Goal: Task Accomplishment & Management: Complete application form

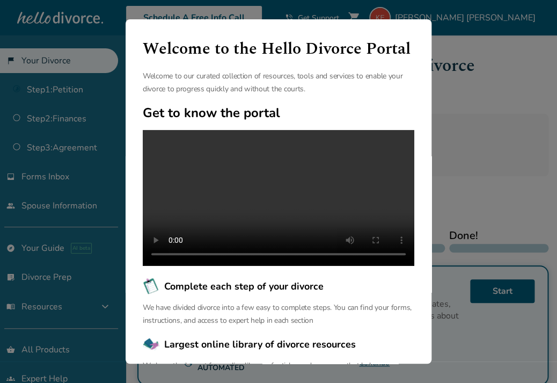
click at [494, 109] on div "Welcome to the Hello Divorce Portal Welcome to our curated collection of resour…" at bounding box center [278, 191] width 557 height 383
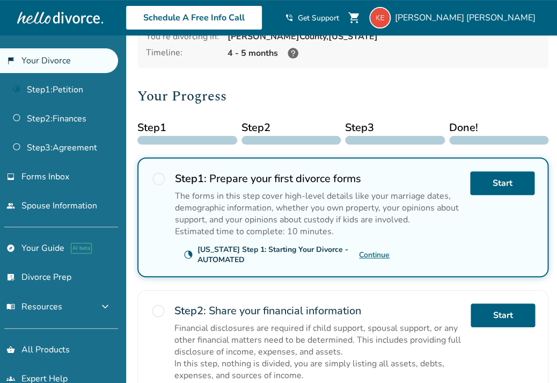
scroll to position [88, 0]
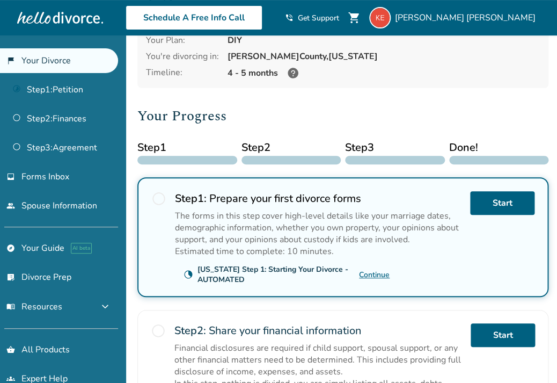
click at [375, 269] on link "Continue" at bounding box center [374, 274] width 31 height 10
click at [511, 191] on link "Start" at bounding box center [502, 203] width 64 height 24
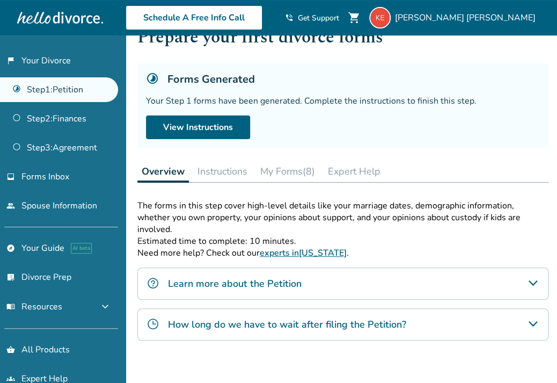
scroll to position [53, 0]
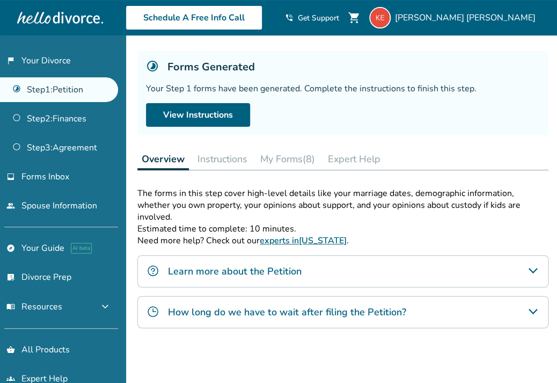
click at [297, 154] on button "My Forms (8)" at bounding box center [287, 158] width 63 height 21
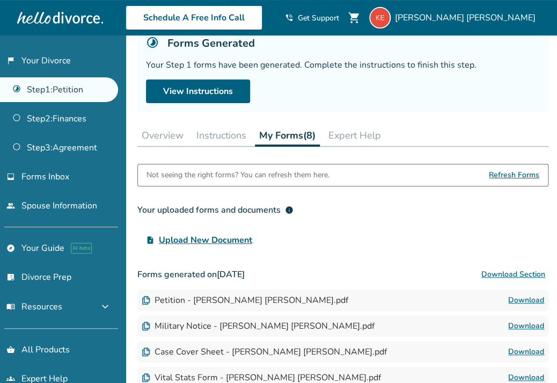
scroll to position [45, 0]
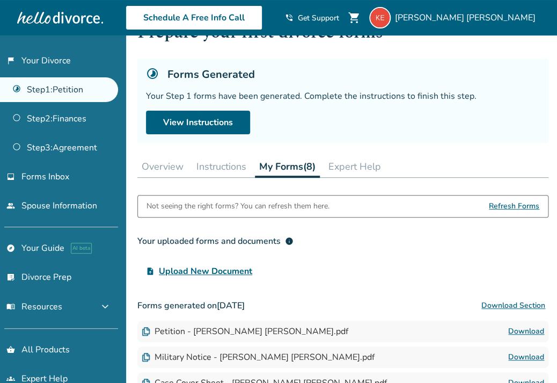
click at [211, 170] on button "Instructions" at bounding box center [221, 166] width 59 height 21
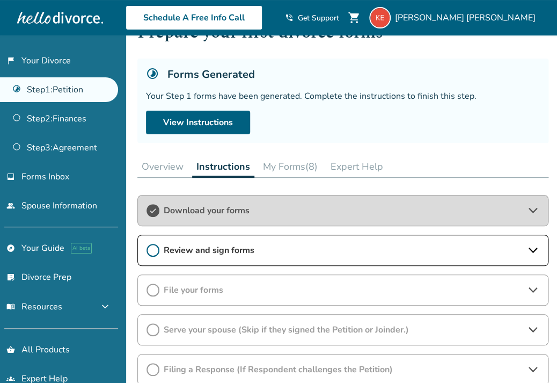
scroll to position [65, 0]
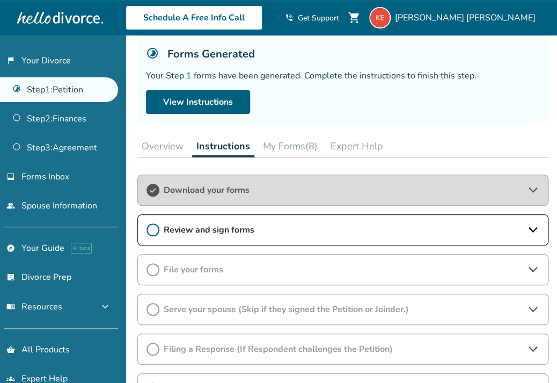
click at [166, 147] on button "Overview" at bounding box center [162, 145] width 50 height 21
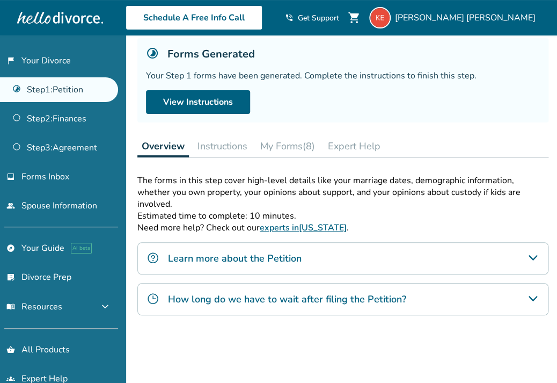
click at [327, 257] on div "Learn more about the Petition" at bounding box center [342, 258] width 411 height 32
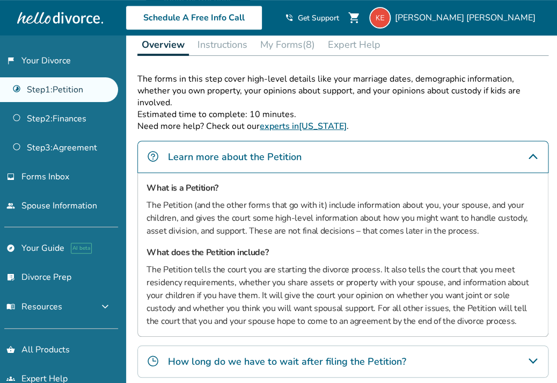
scroll to position [253, 0]
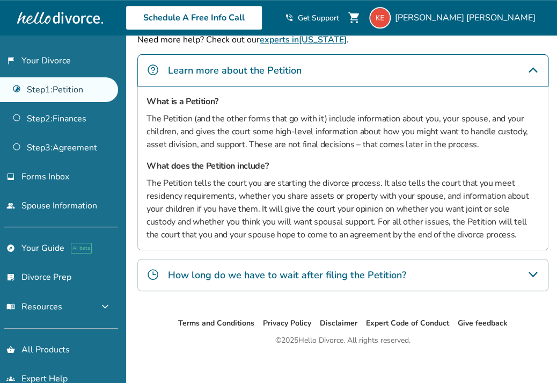
click at [331, 268] on h4 "How long do we have to wait after filing the Petition?" at bounding box center [287, 275] width 238 height 14
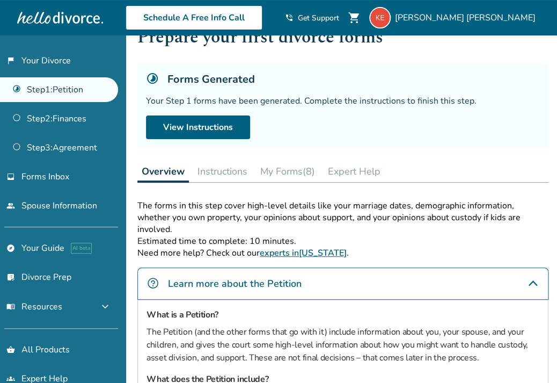
scroll to position [33, 0]
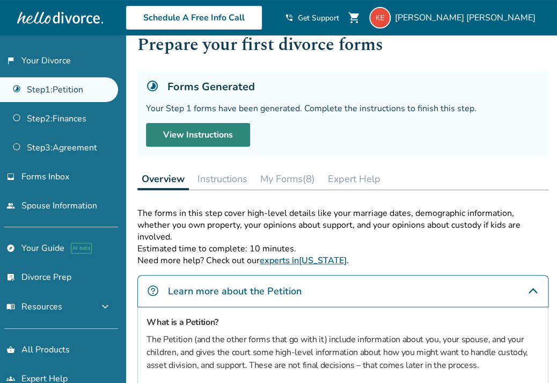
click at [225, 137] on link "View Instructions" at bounding box center [198, 135] width 104 height 24
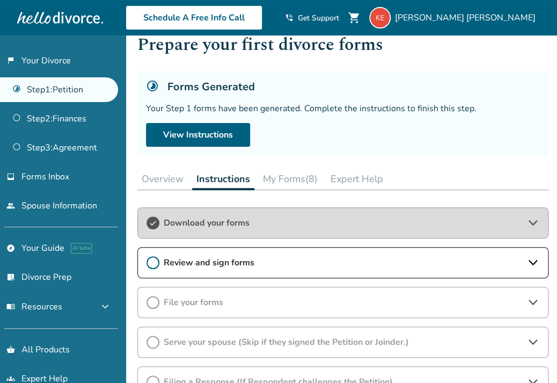
click at [231, 231] on div "Download your forms" at bounding box center [342, 222] width 411 height 31
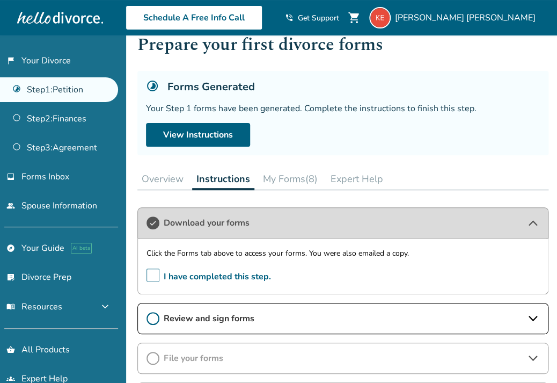
click at [210, 315] on span "Review and sign forms" at bounding box center [343, 318] width 359 height 12
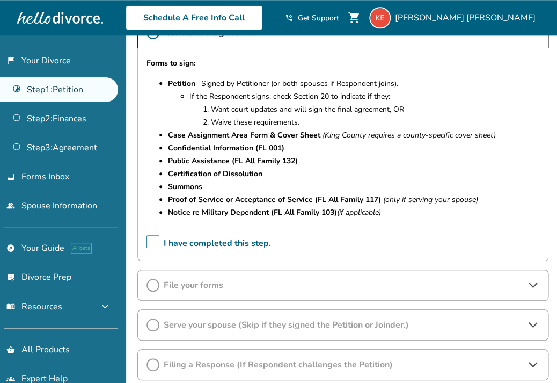
scroll to position [349, 0]
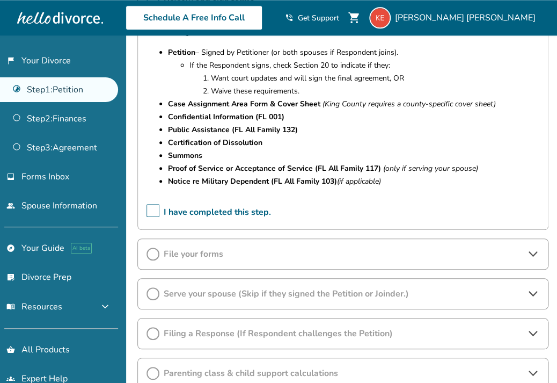
click at [236, 262] on div "File your forms" at bounding box center [342, 253] width 411 height 31
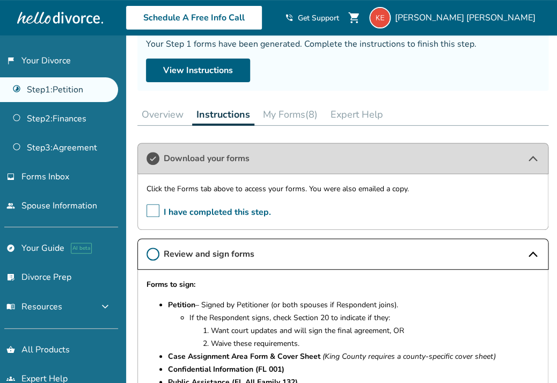
scroll to position [80, 0]
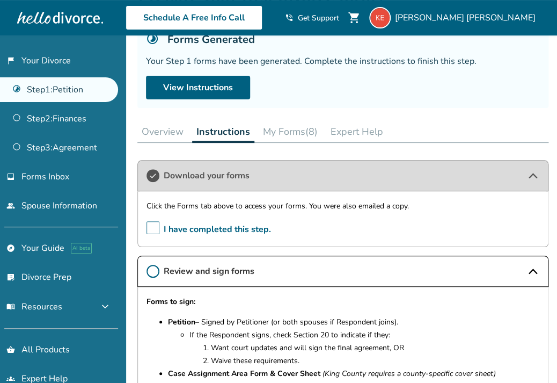
click at [281, 135] on button "My Forms (8)" at bounding box center [290, 131] width 63 height 21
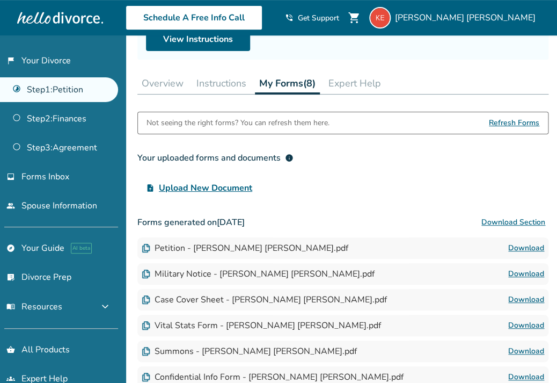
scroll to position [130, 0]
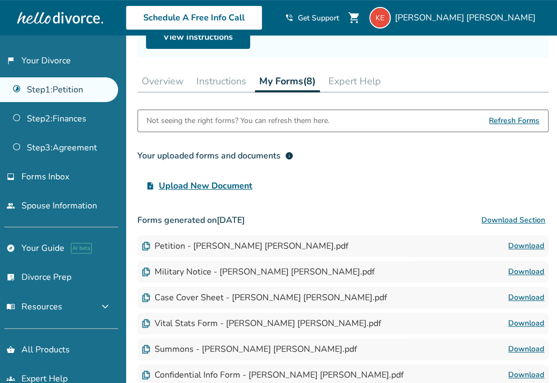
click at [246, 251] on div "Petition - Kristin Grenfell Eberhard.pdf" at bounding box center [245, 246] width 207 height 12
click at [529, 246] on link "Download" at bounding box center [526, 245] width 36 height 13
click at [526, 272] on link "Download" at bounding box center [526, 271] width 36 height 13
click at [514, 297] on link "Download" at bounding box center [526, 297] width 36 height 13
click at [222, 87] on button "Instructions" at bounding box center [221, 80] width 59 height 21
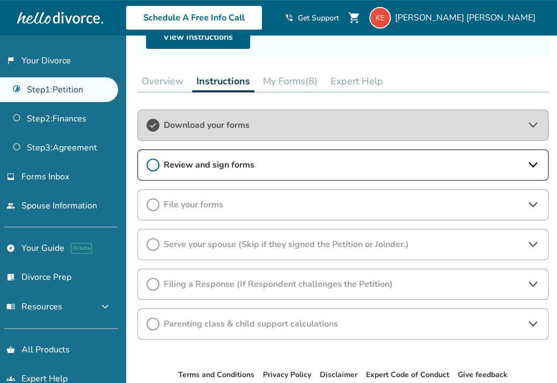
click at [169, 77] on button "Overview" at bounding box center [162, 80] width 50 height 21
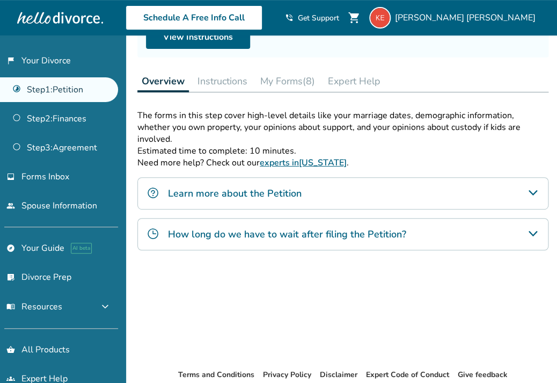
click at [352, 75] on button "Expert Help" at bounding box center [354, 80] width 61 height 21
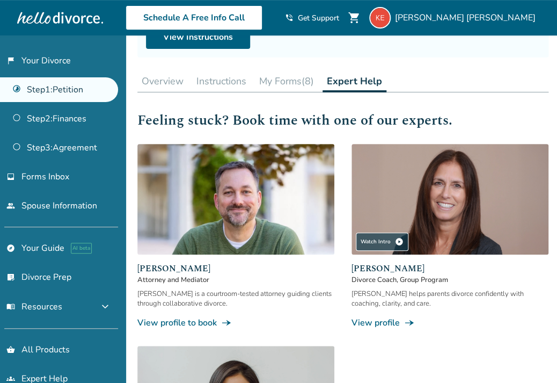
click at [289, 83] on button "My Forms (8)" at bounding box center [286, 80] width 63 height 21
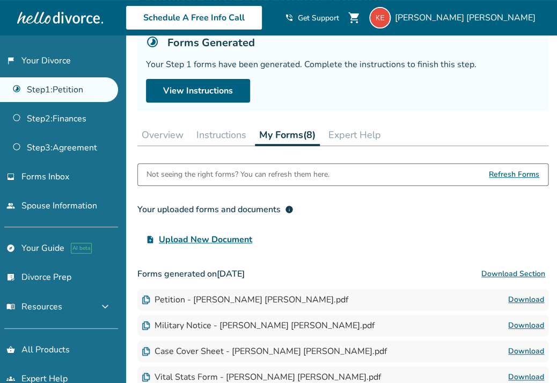
scroll to position [60, 0]
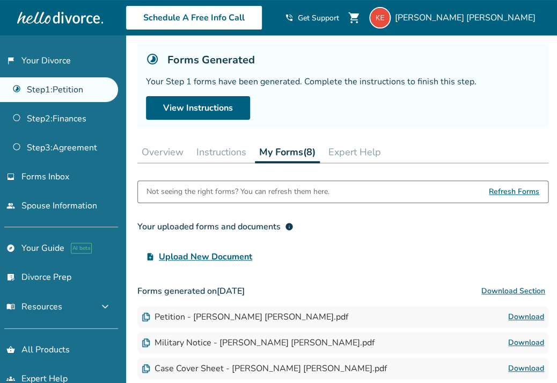
click at [224, 154] on button "Instructions" at bounding box center [221, 151] width 59 height 21
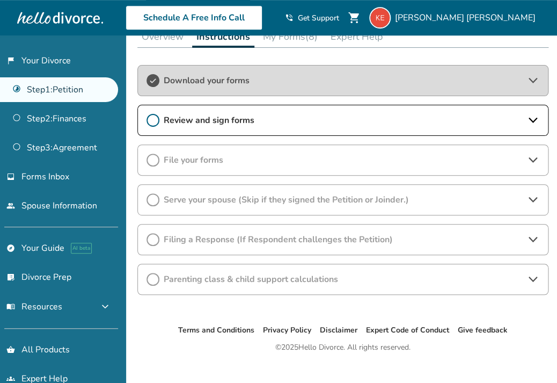
scroll to position [176, 0]
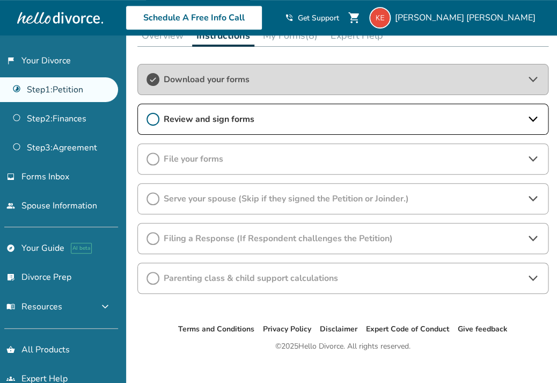
click at [275, 281] on span "Parenting class & child support calculations" at bounding box center [343, 278] width 359 height 12
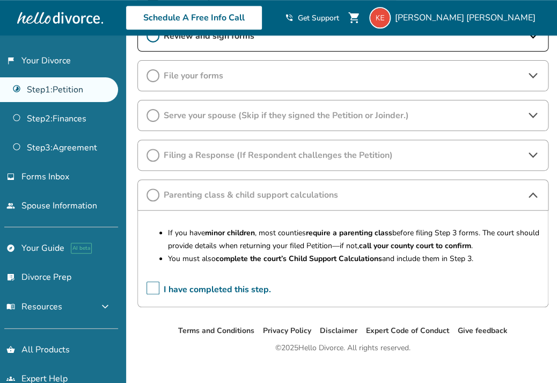
scroll to position [278, 0]
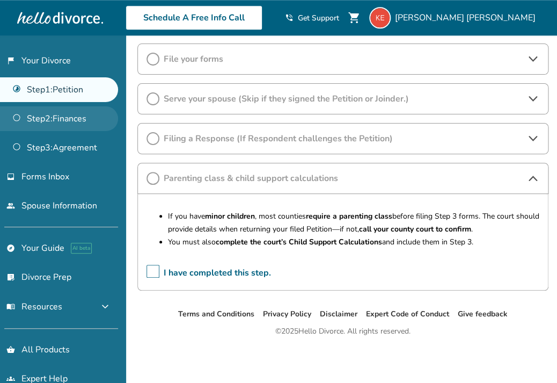
click at [63, 121] on link "Step 2 : Finances" at bounding box center [59, 118] width 118 height 25
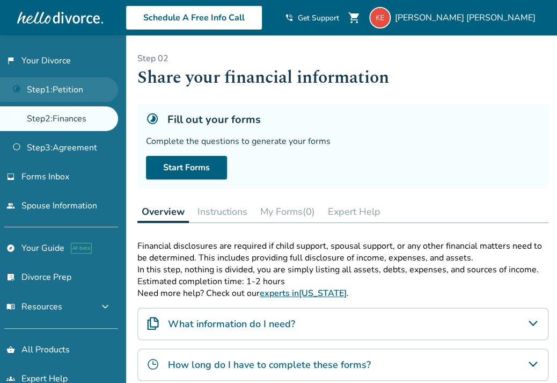
click at [70, 88] on link "Step 1 : Petition" at bounding box center [59, 89] width 118 height 25
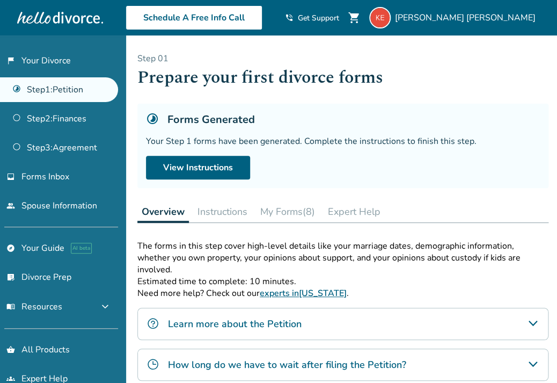
click at [276, 138] on div "Your Step 1 forms have been generated. Complete the instructions to finish this…" at bounding box center [343, 141] width 394 height 12
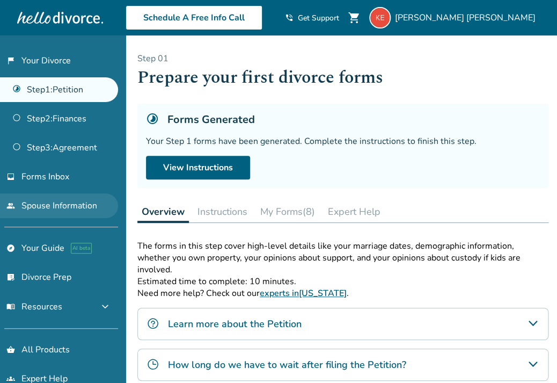
click at [82, 206] on link "people Spouse Information" at bounding box center [59, 205] width 118 height 25
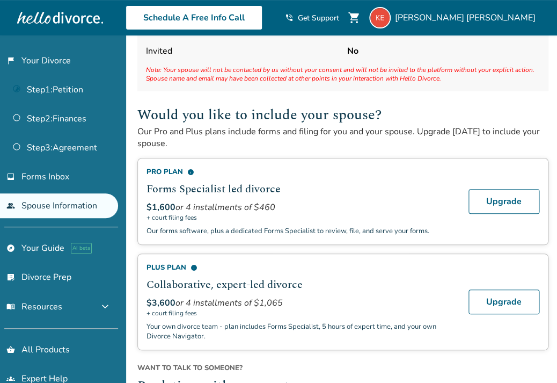
scroll to position [97, 0]
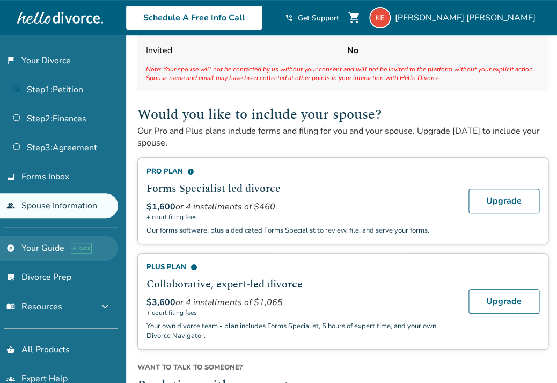
click at [62, 249] on link "explore Your Guide AI beta" at bounding box center [59, 248] width 118 height 25
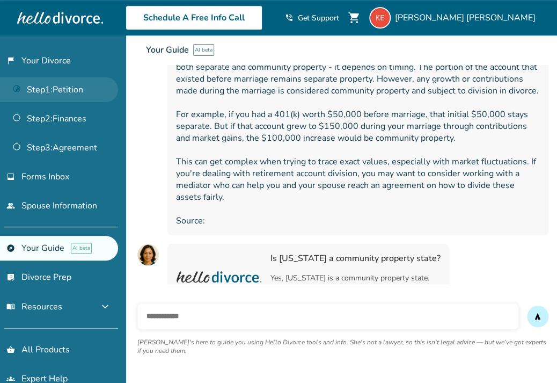
click at [52, 87] on link "Step 1 : Petition" at bounding box center [59, 89] width 118 height 25
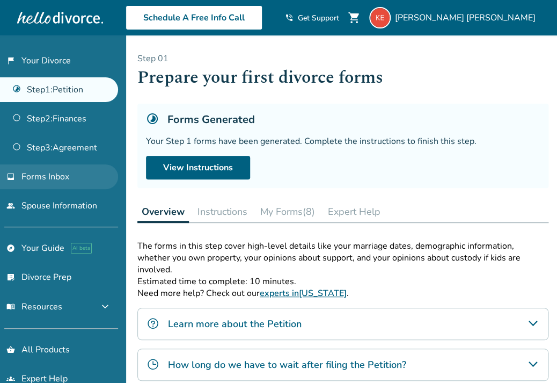
click at [36, 178] on span "Forms Inbox" at bounding box center [45, 177] width 48 height 12
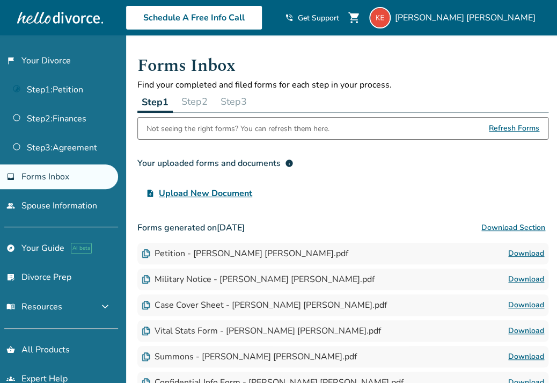
click at [240, 198] on span "Upload New Document" at bounding box center [205, 193] width 93 height 13
click at [0, 0] on input "upload_file Upload New Document" at bounding box center [0, 0] width 0 height 0
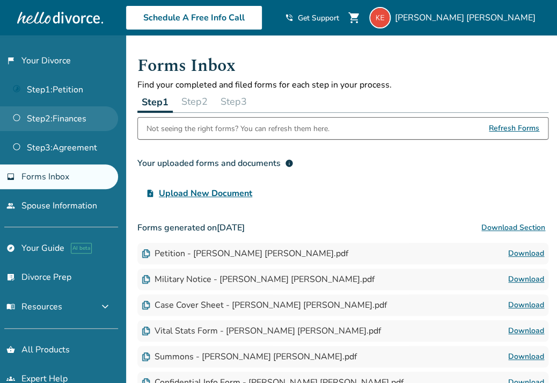
click at [74, 114] on link "Step 2 : Finances" at bounding box center [59, 118] width 118 height 25
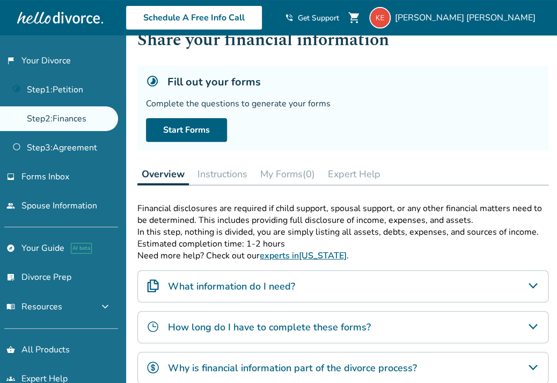
scroll to position [35, 0]
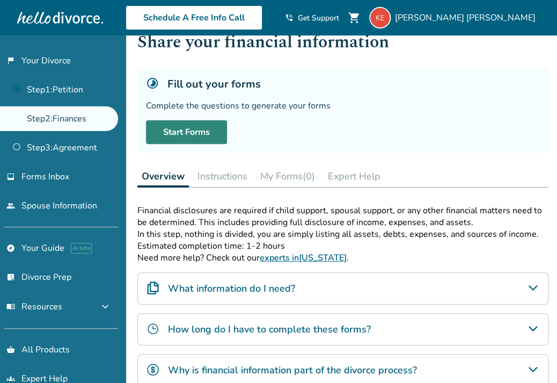
click at [218, 140] on link "Start Forms" at bounding box center [186, 132] width 81 height 24
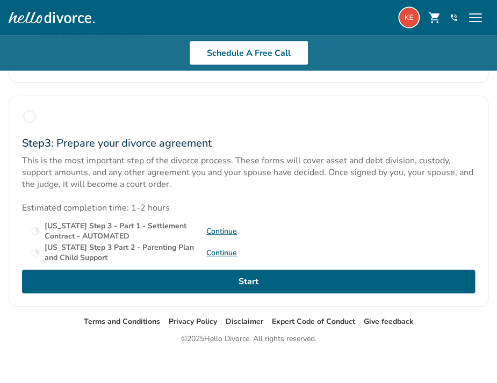
scroll to position [531, 0]
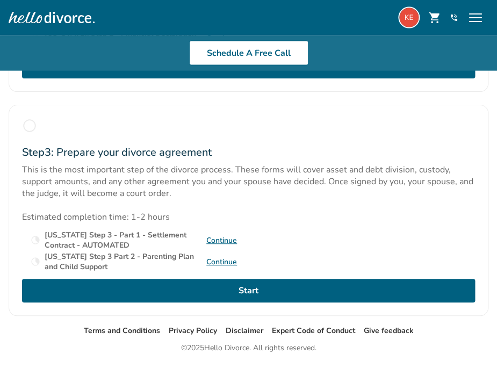
click at [221, 267] on link "Continue" at bounding box center [221, 262] width 31 height 10
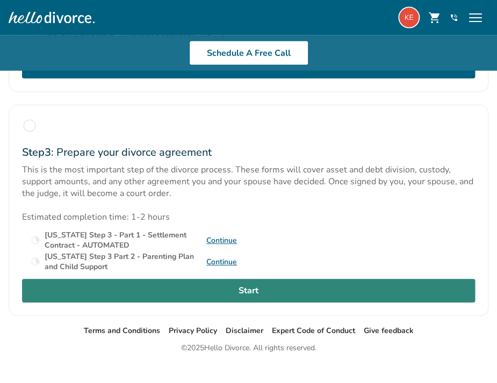
click at [172, 300] on link "Start" at bounding box center [248, 291] width 453 height 24
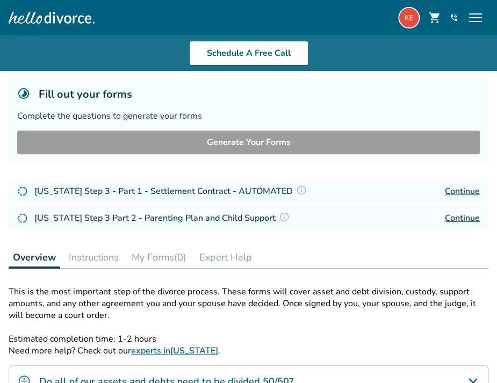
scroll to position [55, 0]
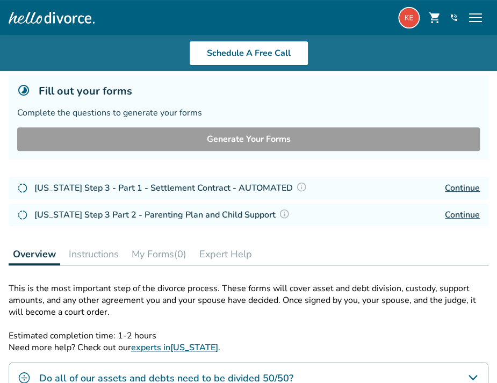
click at [445, 214] on link "Continue" at bounding box center [461, 215] width 35 height 12
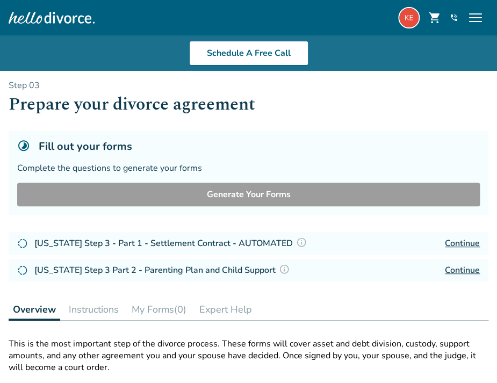
click at [189, 245] on h4 "[US_STATE] Step 3 - Part 1 - Settlement Contract - AUTOMATED" at bounding box center [171, 243] width 275 height 14
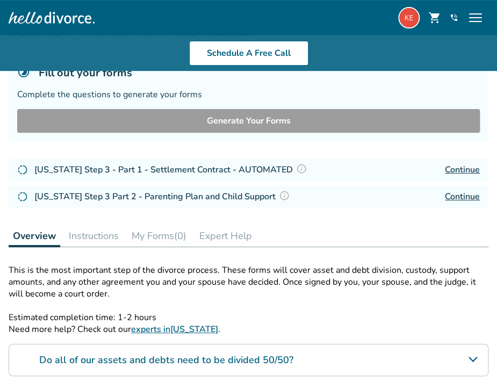
scroll to position [76, 0]
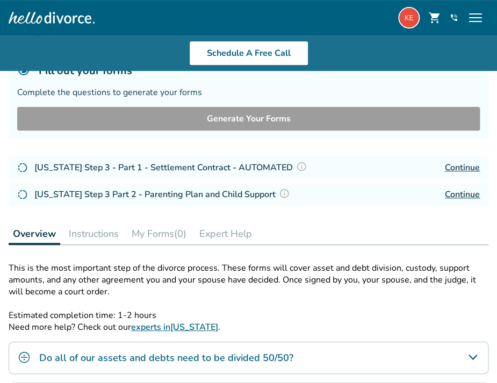
click at [106, 235] on button "Instructions" at bounding box center [93, 233] width 59 height 21
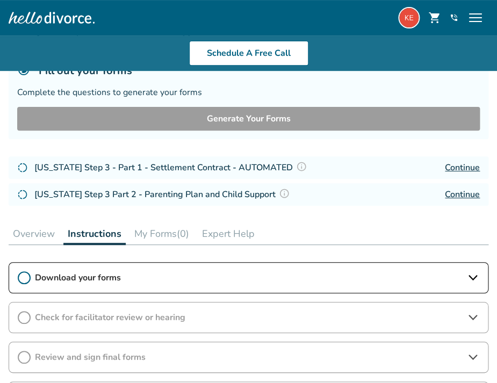
click at [137, 266] on div "Download your forms" at bounding box center [248, 277] width 479 height 31
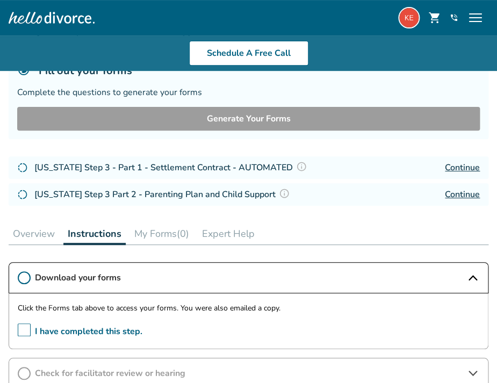
click at [443, 196] on div "[US_STATE] Step 3 Part 2 - Parenting Plan and Child Support Continue" at bounding box center [248, 194] width 479 height 23
click at [455, 193] on link "Continue" at bounding box center [461, 194] width 35 height 12
